Goal: Information Seeking & Learning: Find specific fact

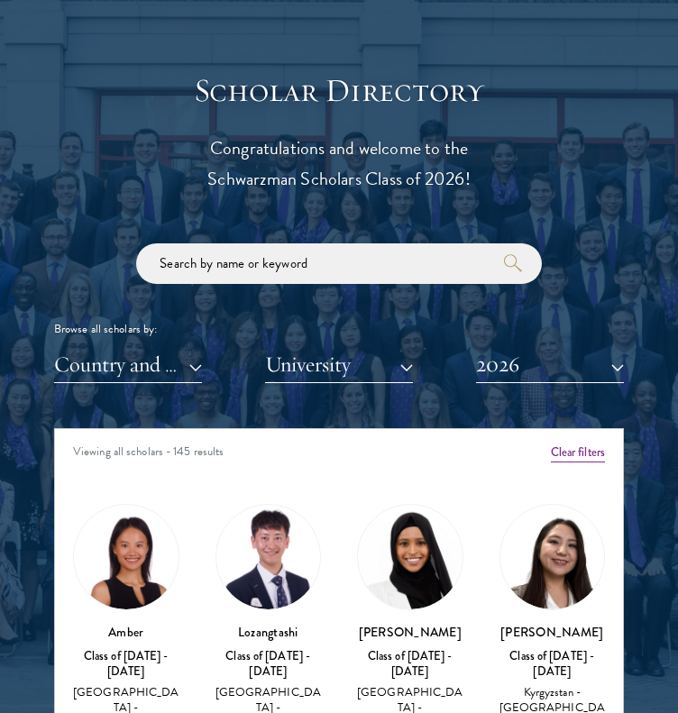
scroll to position [2073, 0]
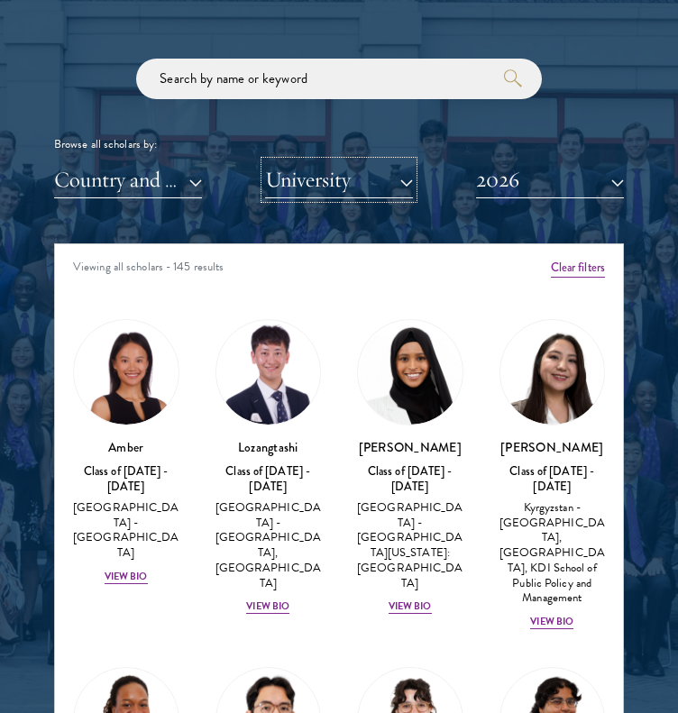
click at [287, 178] on button "University" at bounding box center [339, 179] width 148 height 37
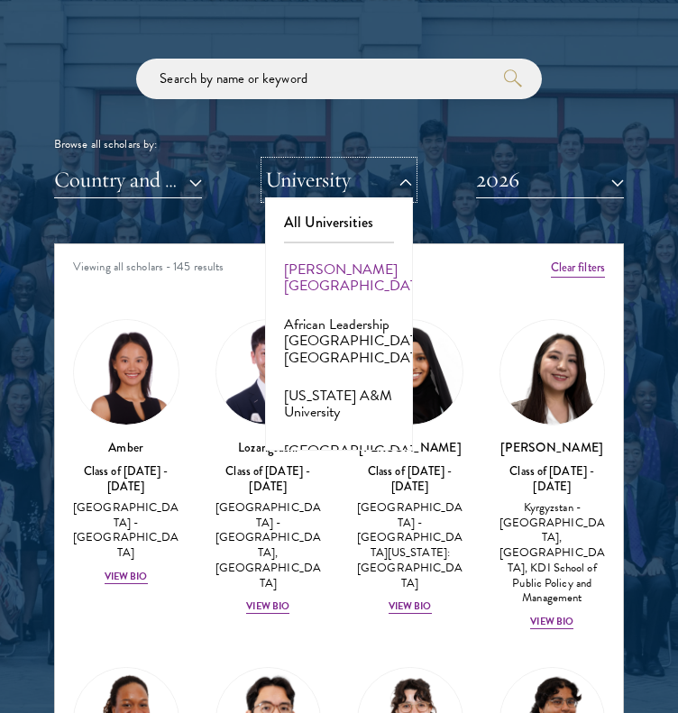
scroll to position [90, 0]
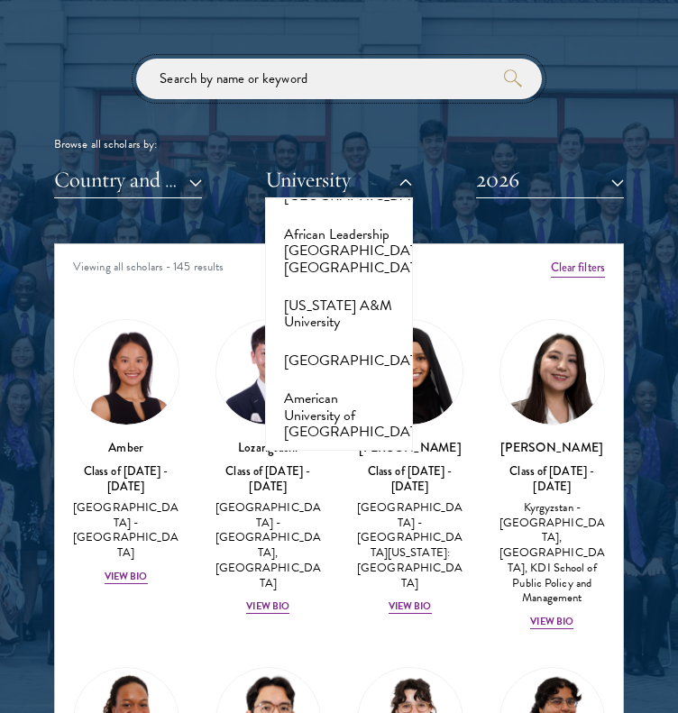
click at [298, 83] on input "search" at bounding box center [339, 79] width 406 height 41
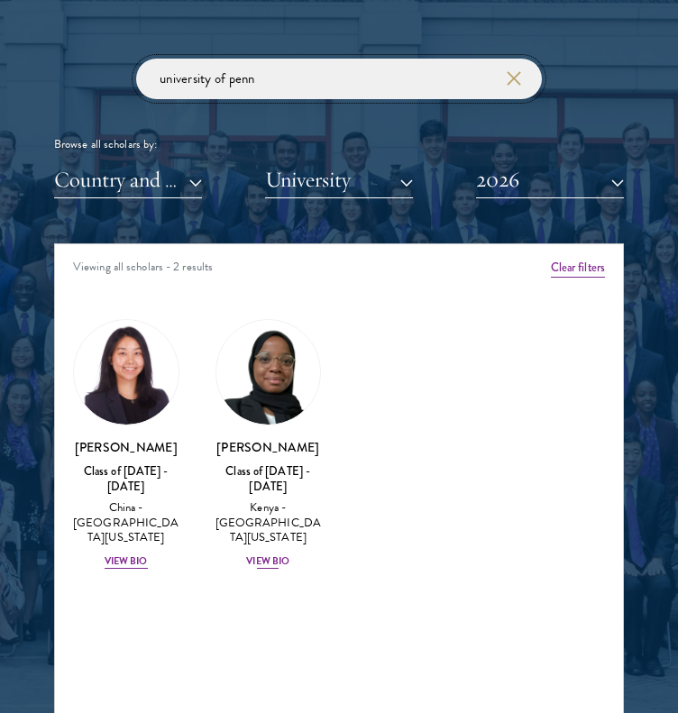
type input "university of penn"
click at [284, 554] on div "View Bio" at bounding box center [267, 561] width 43 height 14
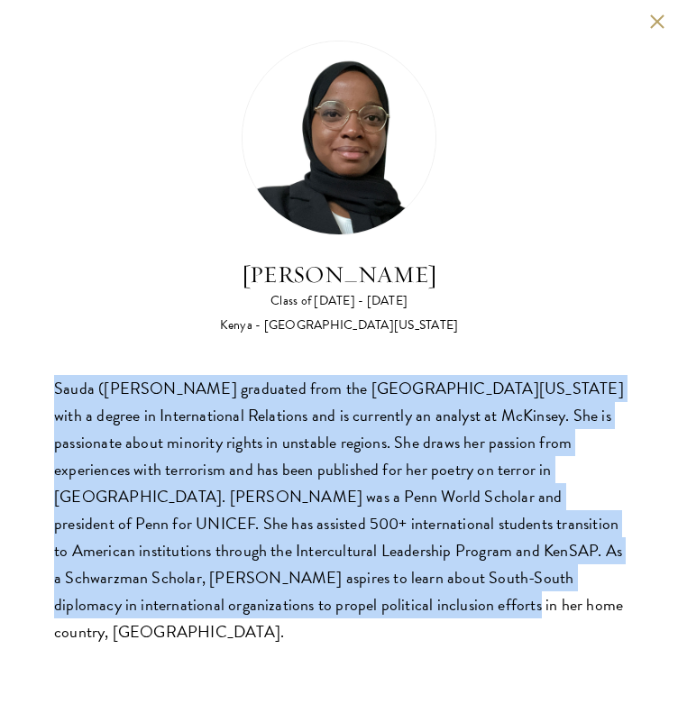
drag, startPoint x: 331, startPoint y: 618, endPoint x: 41, endPoint y: 367, distance: 383.4
click at [41, 367] on div "[PERSON_NAME] Class of [DATE] - [DATE] [GEOGRAPHIC_DATA] - [GEOGRAPHIC_DATA][US…" at bounding box center [339, 343] width 678 height 686
copy div "Sauda ([PERSON_NAME] graduated from the [GEOGRAPHIC_DATA][US_STATE] with a degr…"
click at [654, 24] on button at bounding box center [656, 21] width 15 height 15
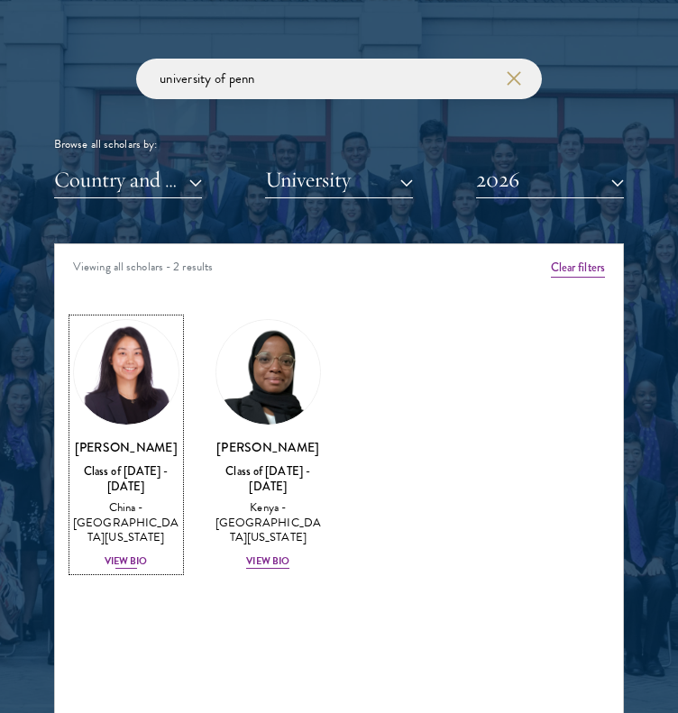
click at [151, 374] on img at bounding box center [126, 372] width 105 height 105
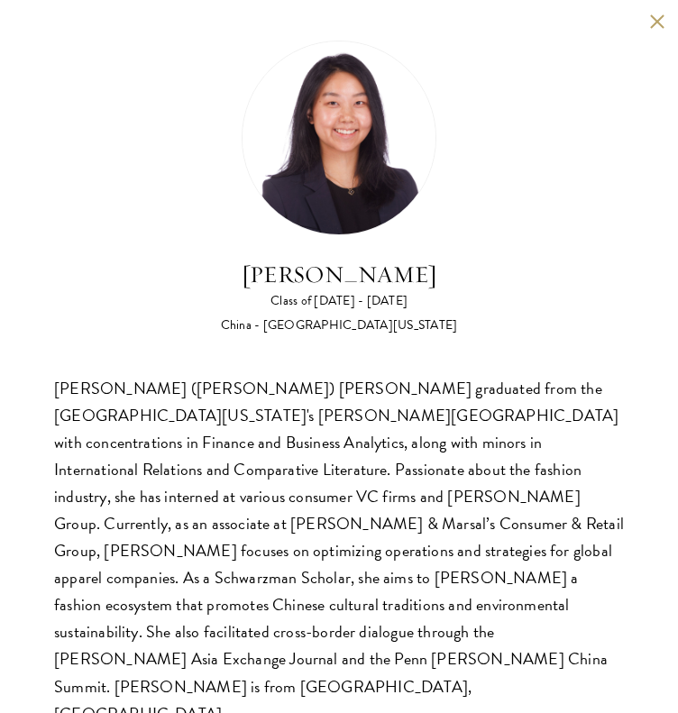
scroll to position [2434, 0]
